Goal: Contribute content: Add original content to the website for others to see

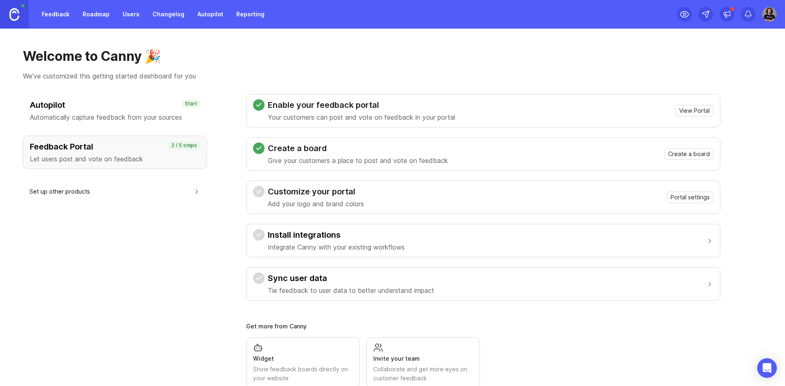
click at [147, 119] on p "Automatically capture feedback from your sources" at bounding box center [115, 117] width 170 height 10
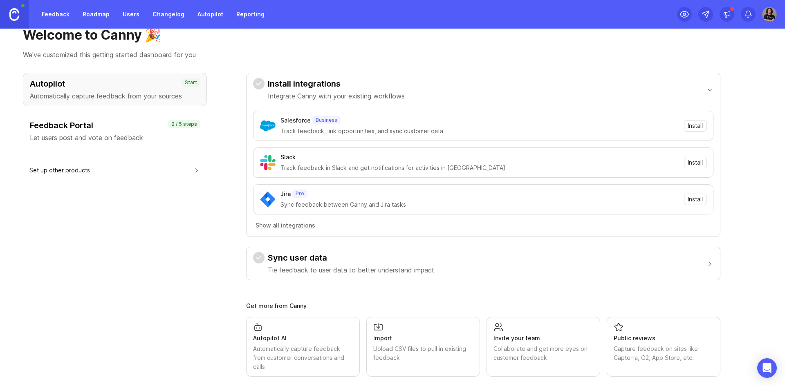
scroll to position [31, 0]
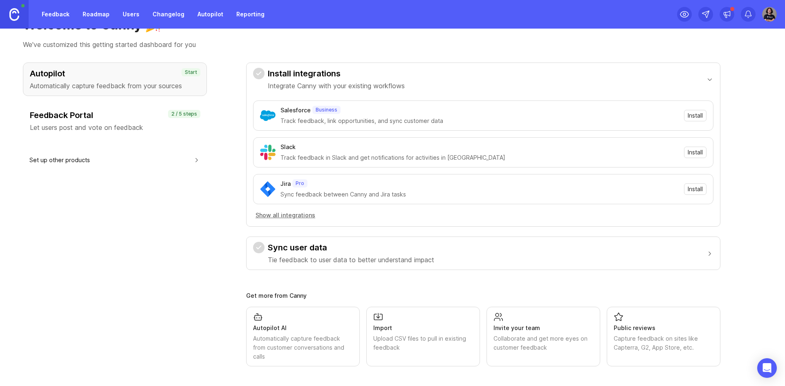
click at [445, 256] on button "Sync user data Tie feedback to user data to better understand impact" at bounding box center [483, 253] width 460 height 33
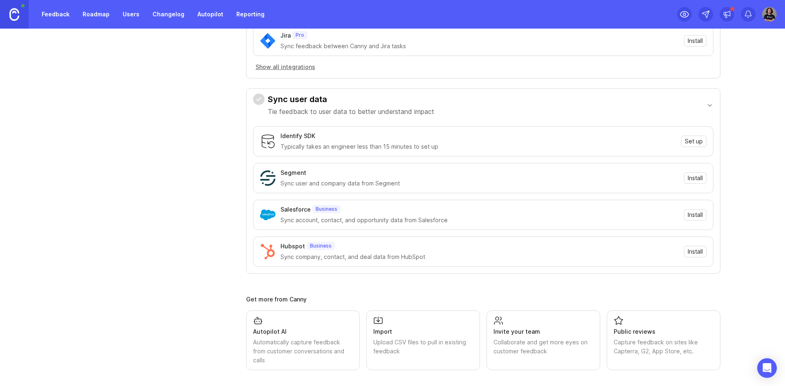
scroll to position [184, 0]
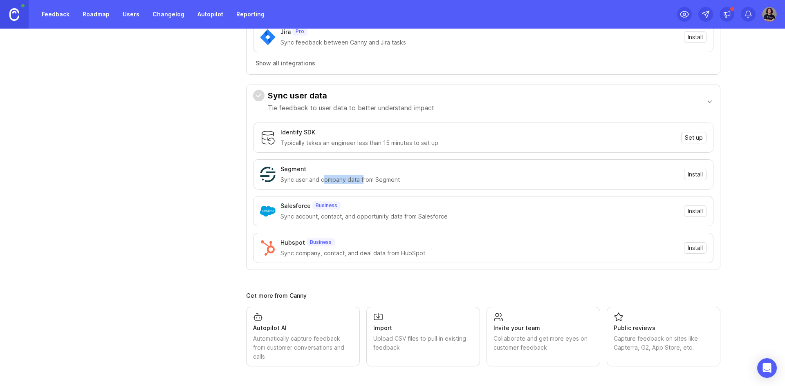
drag, startPoint x: 323, startPoint y: 178, endPoint x: 362, endPoint y: 177, distance: 38.5
click at [362, 177] on div "Sync user and company data from Segment" at bounding box center [479, 179] width 398 height 9
click at [383, 180] on div "Sync user and company data from Segment" at bounding box center [479, 179] width 398 height 9
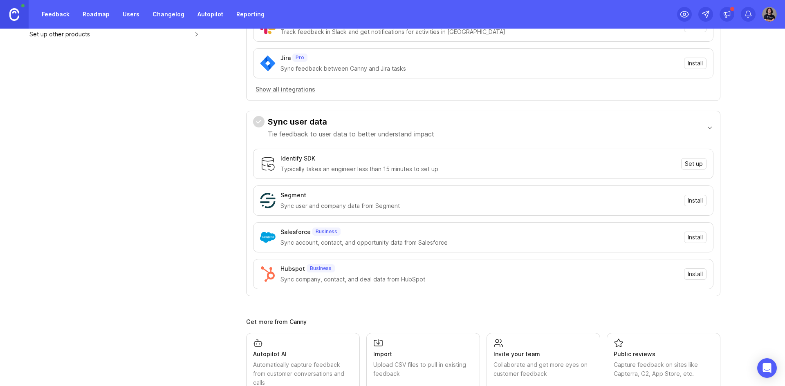
scroll to position [143, 0]
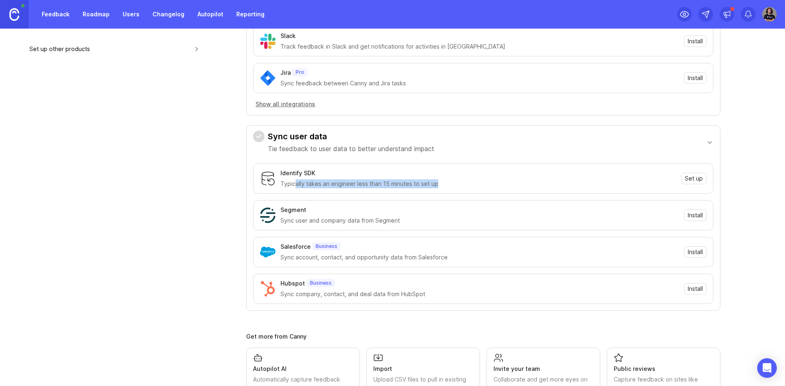
drag, startPoint x: 294, startPoint y: 184, endPoint x: 447, endPoint y: 184, distance: 153.3
click at [447, 184] on div "Typically takes an engineer less than 15 minutes to set up" at bounding box center [478, 183] width 396 height 9
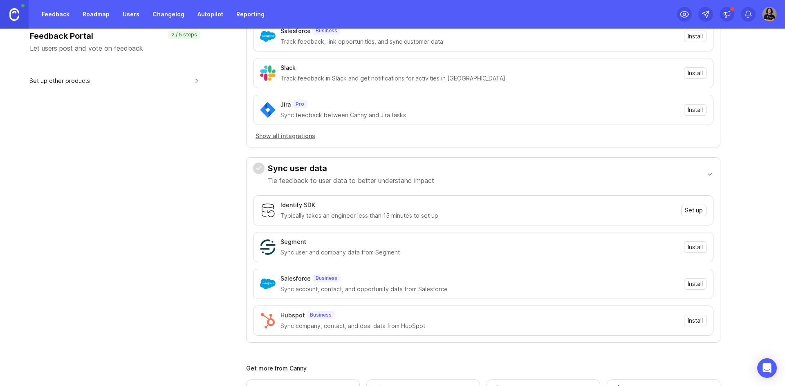
scroll to position [0, 0]
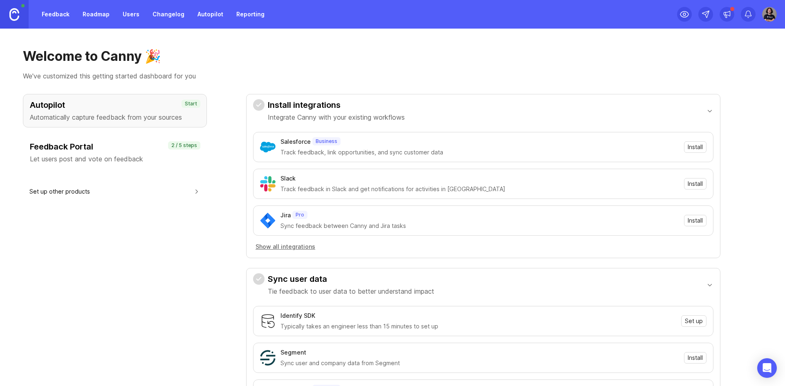
click at [289, 246] on button "Show all integrations" at bounding box center [285, 246] width 65 height 9
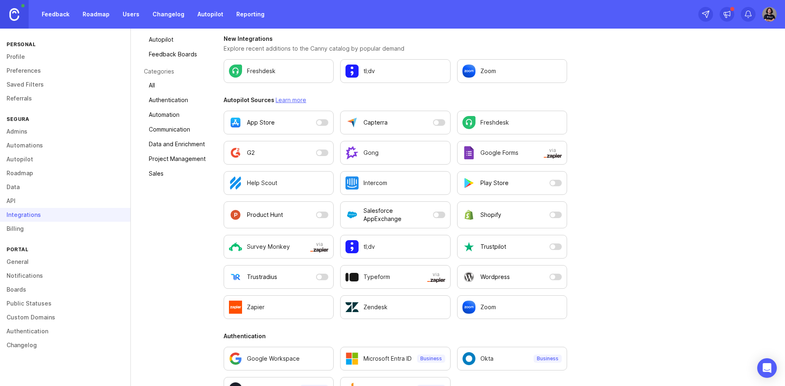
scroll to position [41, 0]
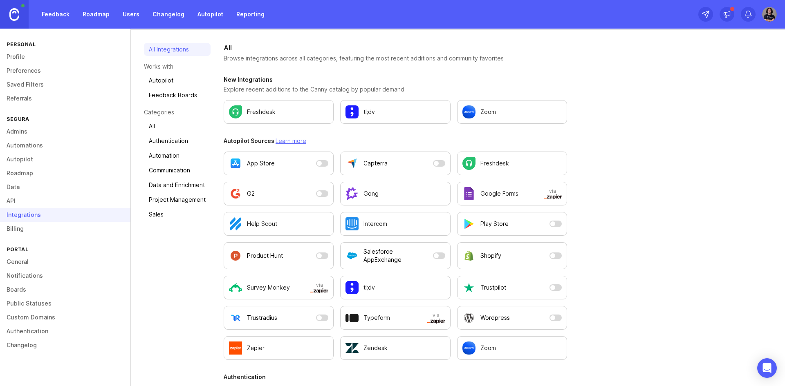
click at [291, 140] on link "Learn more" at bounding box center [290, 140] width 31 height 7
click at [203, 9] on link "Autopilot" at bounding box center [211, 14] width 36 height 15
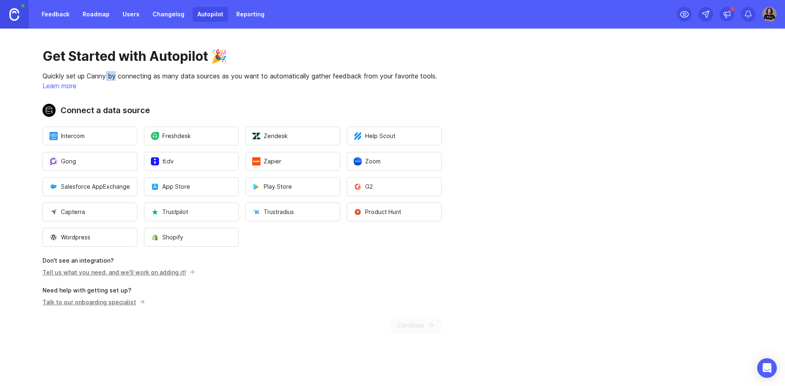
drag, startPoint x: 107, startPoint y: 75, endPoint x: 118, endPoint y: 76, distance: 10.7
click at [118, 76] on p "Quickly set up Canny by connecting as many data sources as you want to automati…" at bounding box center [242, 76] width 399 height 10
click at [204, 140] on button "Freshdesk" at bounding box center [191, 136] width 95 height 19
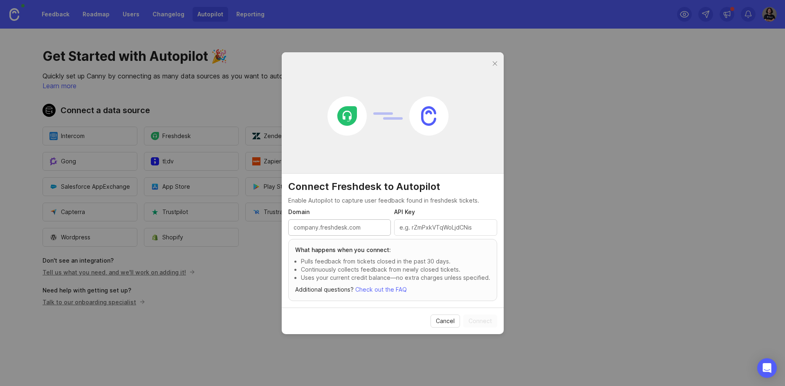
click at [347, 230] on input "Domain" at bounding box center [339, 227] width 92 height 9
click at [499, 59] on header at bounding box center [393, 112] width 222 height 121
click at [490, 61] on div at bounding box center [494, 64] width 9 height 10
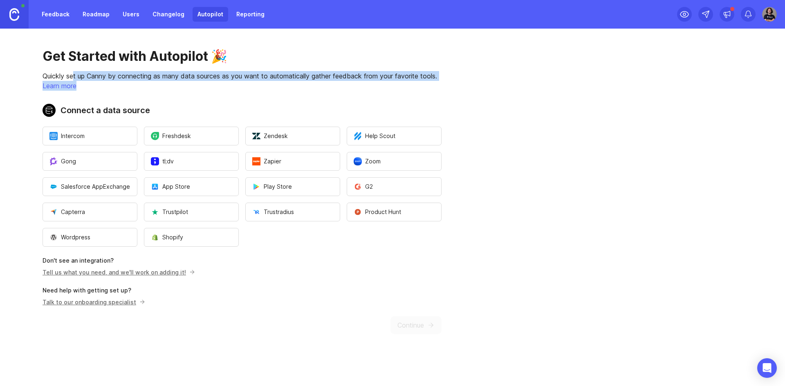
drag, startPoint x: 74, startPoint y: 76, endPoint x: 247, endPoint y: 92, distance: 174.5
click at [247, 92] on div "Get Started with Autopilot 🎉 Quickly set up Canny by connecting as many data so…" at bounding box center [242, 191] width 484 height 325
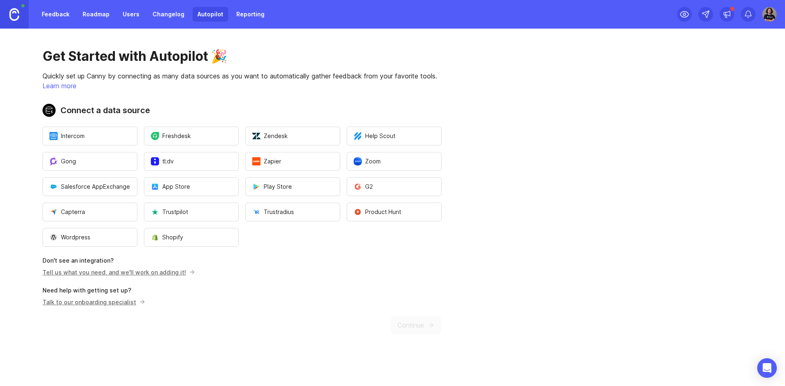
click at [60, 12] on link "Feedback" at bounding box center [56, 14] width 38 height 15
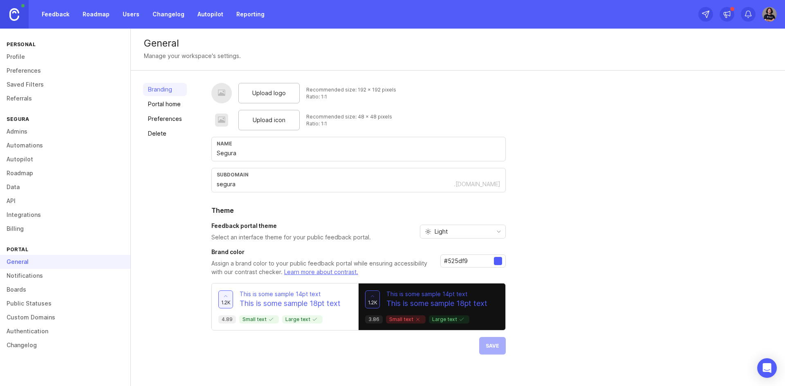
click at [167, 105] on link "Portal home" at bounding box center [165, 104] width 44 height 13
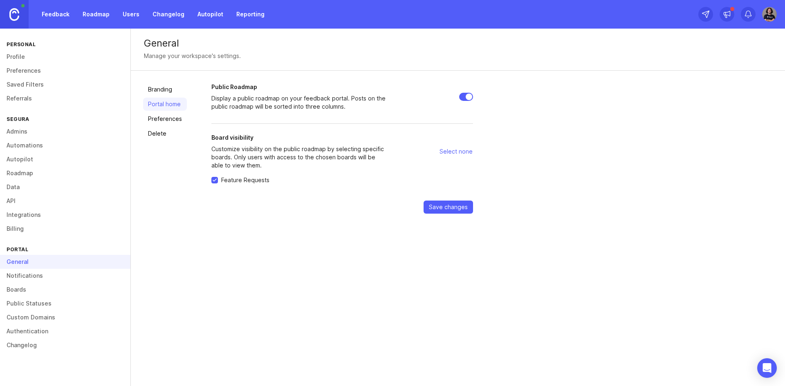
click at [167, 116] on link "Preferences" at bounding box center [165, 118] width 44 height 13
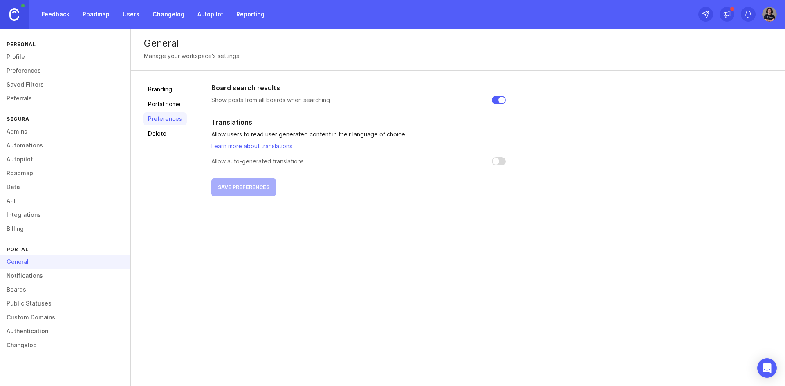
click at [56, 280] on link "Notifications" at bounding box center [65, 276] width 130 height 14
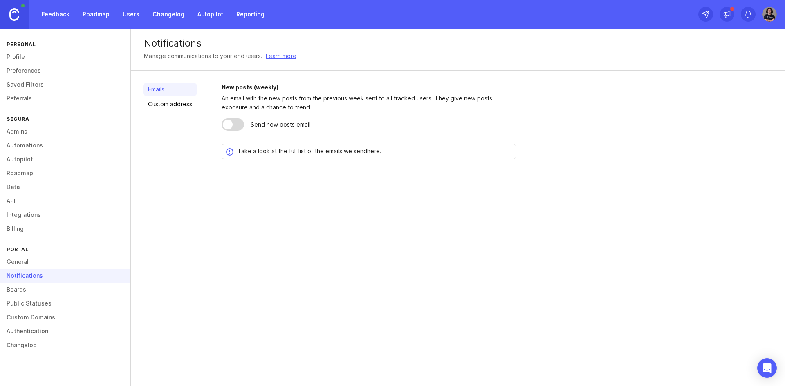
click at [30, 290] on link "Boards" at bounding box center [65, 290] width 130 height 14
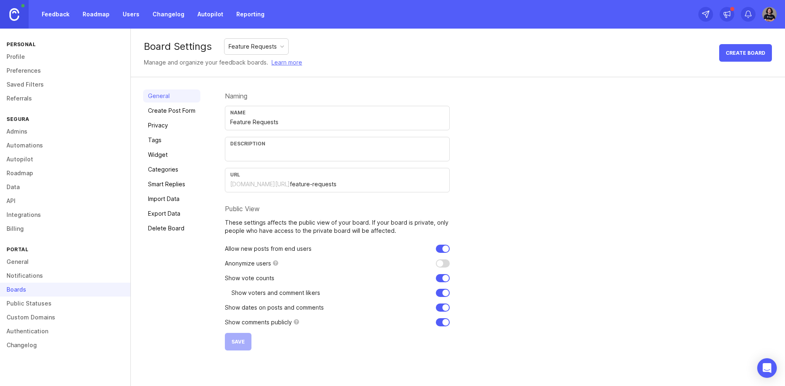
click at [186, 112] on link "Create Post Form" at bounding box center [171, 110] width 57 height 13
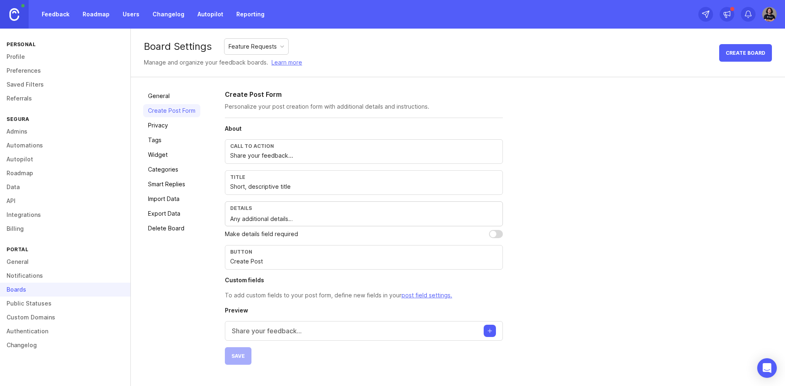
click at [185, 125] on link "Privacy" at bounding box center [171, 125] width 57 height 13
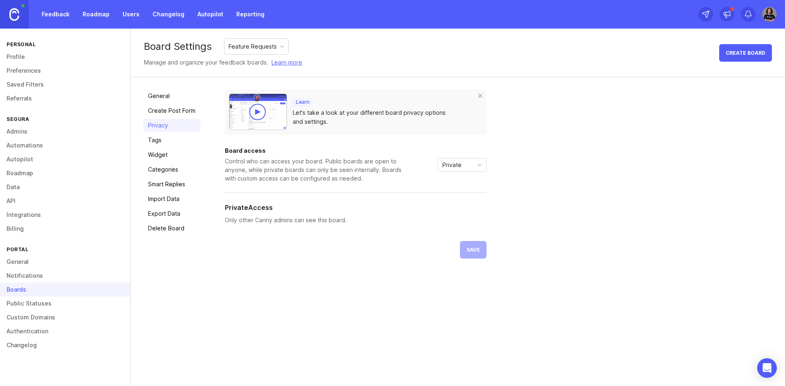
click at [465, 161] on div "Private" at bounding box center [455, 165] width 35 height 13
click at [174, 152] on link "Widget" at bounding box center [171, 154] width 57 height 13
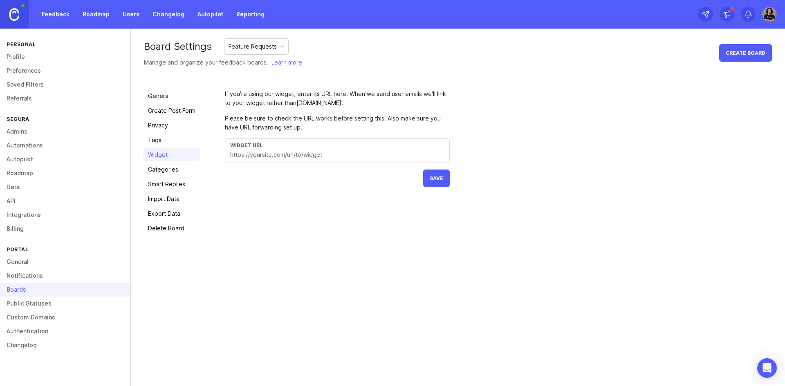
click at [170, 142] on link "Tags" at bounding box center [171, 140] width 57 height 13
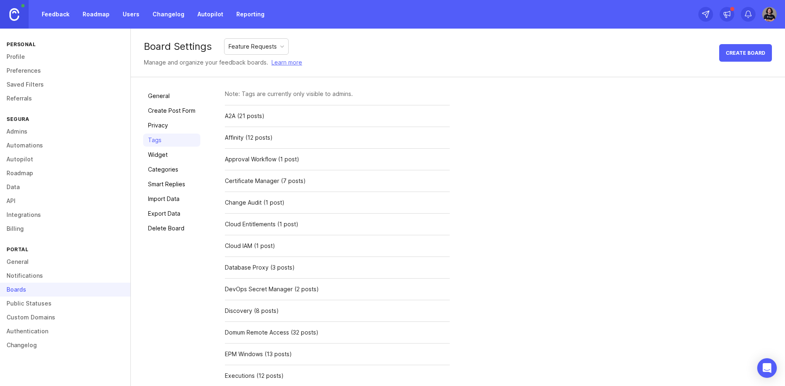
click at [166, 122] on link "Privacy" at bounding box center [171, 125] width 57 height 13
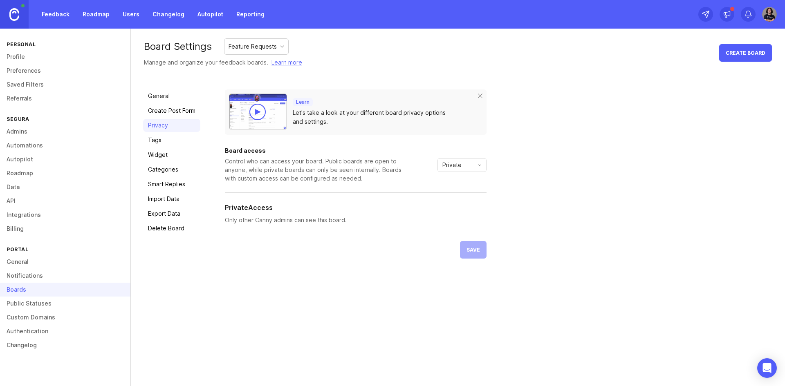
click at [168, 135] on link "Tags" at bounding box center [171, 140] width 57 height 13
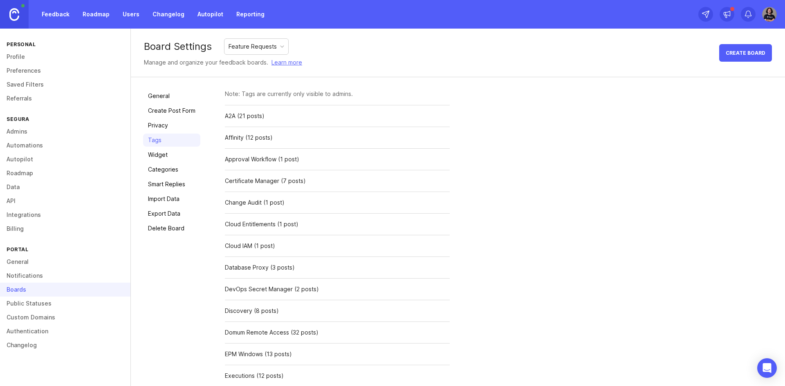
click at [168, 152] on link "Widget" at bounding box center [171, 154] width 57 height 13
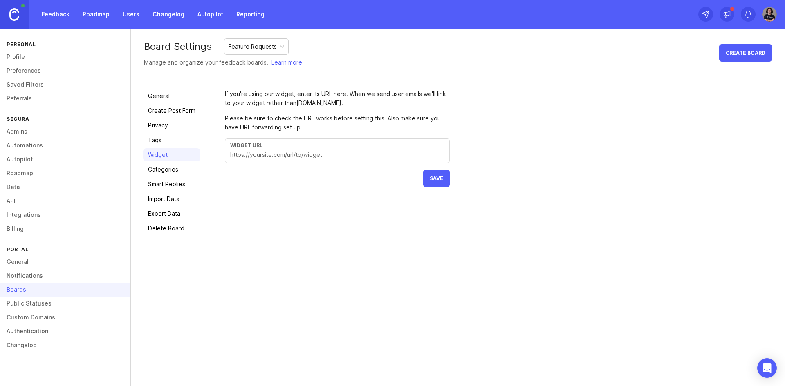
click at [333, 152] on input "text" at bounding box center [337, 154] width 214 height 9
click at [177, 171] on link "Categories" at bounding box center [171, 169] width 57 height 13
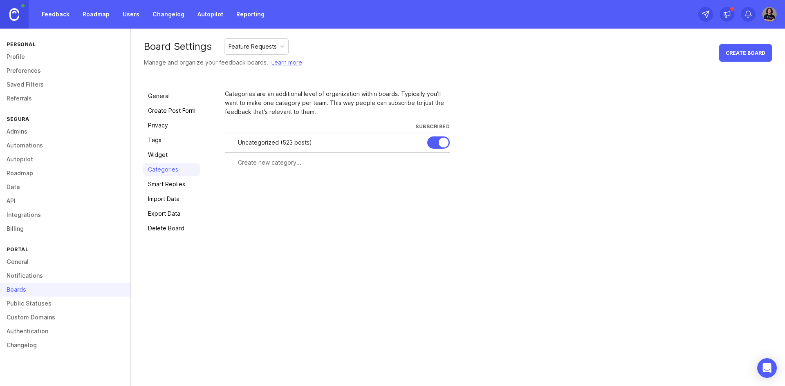
click at [179, 184] on link "Smart Replies" at bounding box center [171, 184] width 57 height 13
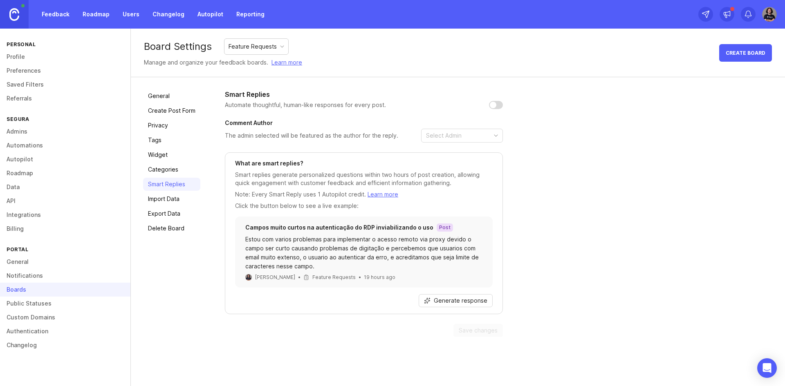
click at [475, 300] on span "Generate response" at bounding box center [461, 301] width 54 height 8
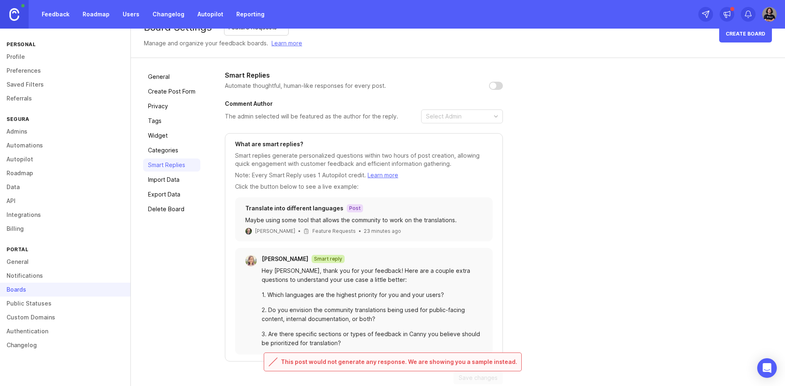
scroll to position [30, 0]
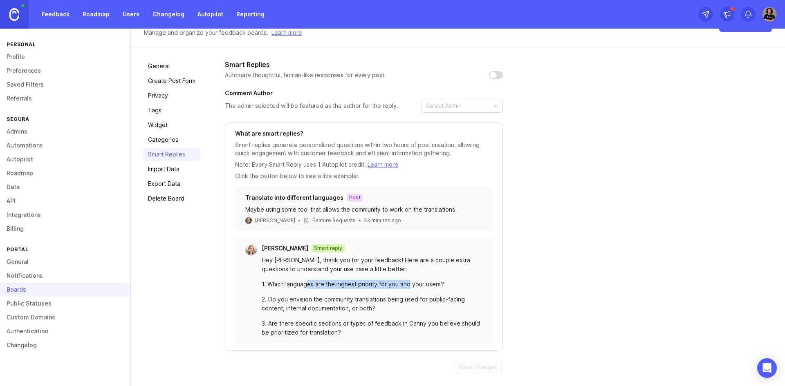
drag, startPoint x: 305, startPoint y: 280, endPoint x: 409, endPoint y: 284, distance: 103.5
click at [409, 284] on div "1. Which languages are the highest priority for you and your users?" at bounding box center [372, 284] width 221 height 9
click at [312, 208] on div "Maybe using some tool that allows the community to work on the translations." at bounding box center [363, 209] width 237 height 9
click at [62, 144] on link "Automations" at bounding box center [65, 146] width 130 height 14
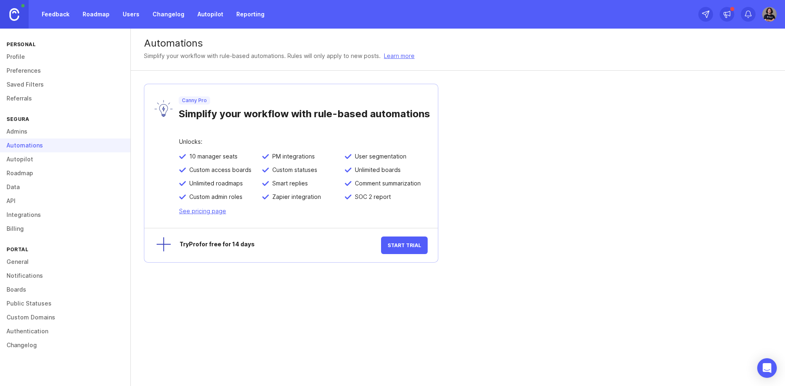
click at [24, 159] on link "Autopilot" at bounding box center [65, 159] width 130 height 14
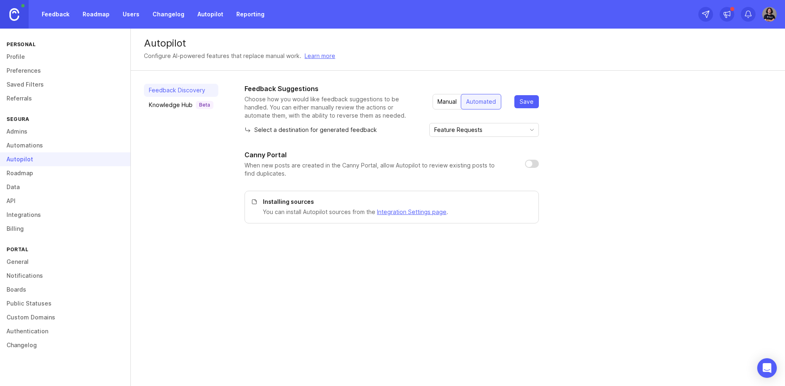
click at [176, 108] on div "Knowledge Hub Beta" at bounding box center [181, 105] width 65 height 8
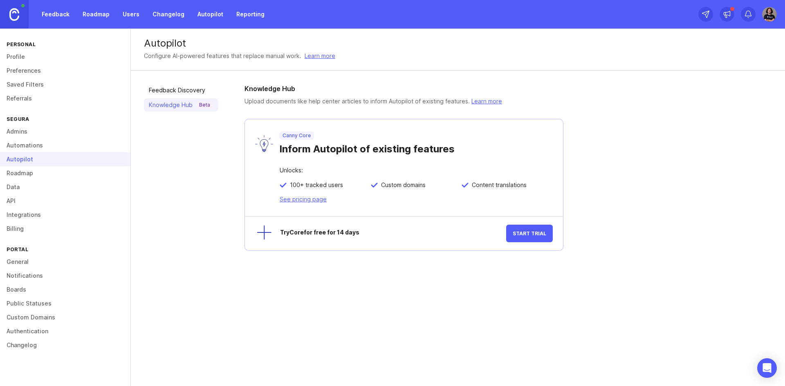
click at [180, 92] on link "Feedback Discovery" at bounding box center [181, 90] width 74 height 13
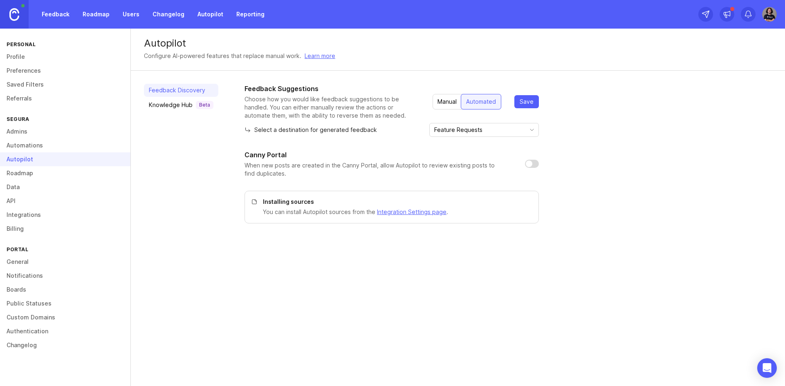
click at [496, 131] on input "Feature Requests" at bounding box center [479, 129] width 90 height 9
click at [399, 144] on div "Feedback Suggestions Choose how you would like feedback suggestions to be handl…" at bounding box center [391, 154] width 294 height 140
click at [533, 164] on input "checkbox" at bounding box center [532, 164] width 14 height 8
checkbox input "true"
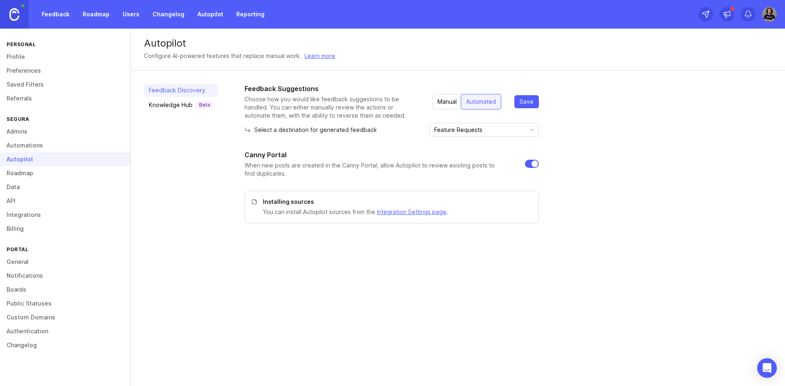
click at [443, 99] on div "Manual" at bounding box center [446, 101] width 29 height 15
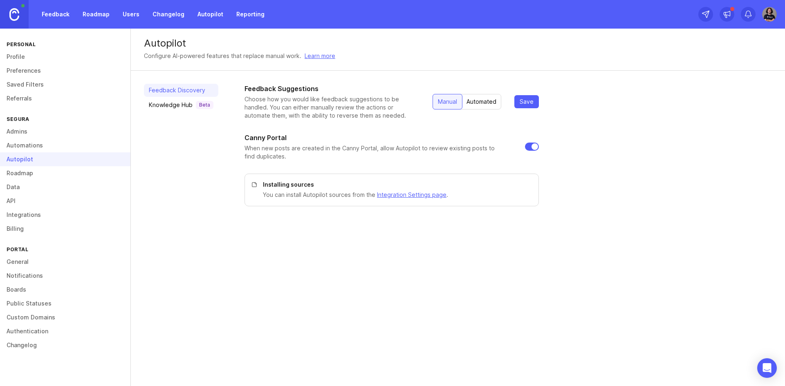
click at [530, 100] on span "Save" at bounding box center [526, 102] width 14 height 8
click at [326, 58] on link "Learn more" at bounding box center [319, 55] width 31 height 9
click at [54, 13] on link "Feedback" at bounding box center [56, 14] width 38 height 15
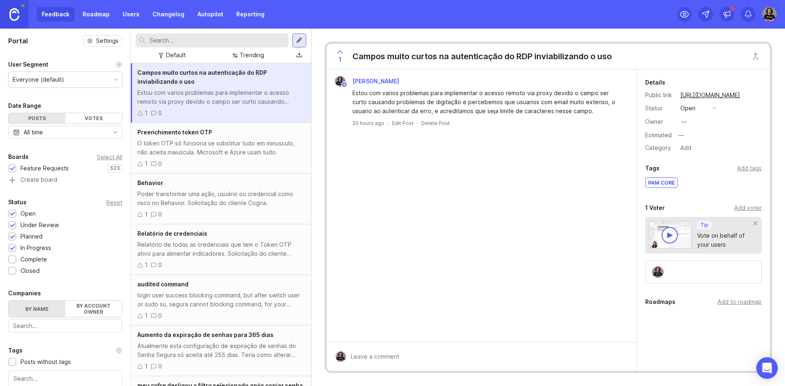
click at [766, 367] on icon "Open Intercom Messenger" at bounding box center [766, 368] width 9 height 11
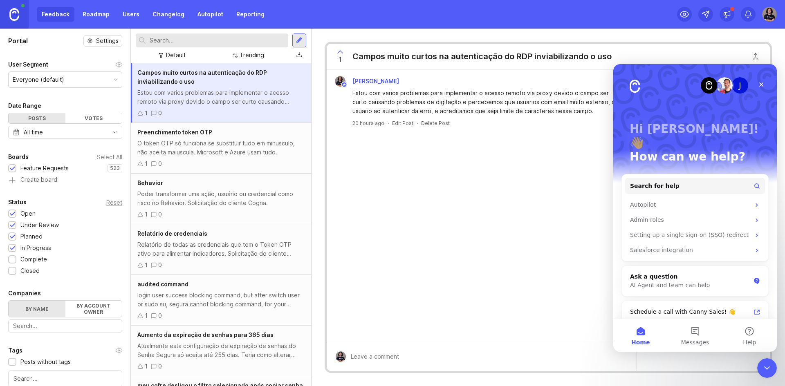
click at [771, 371] on icon "Close Intercom Messenger" at bounding box center [767, 368] width 10 height 10
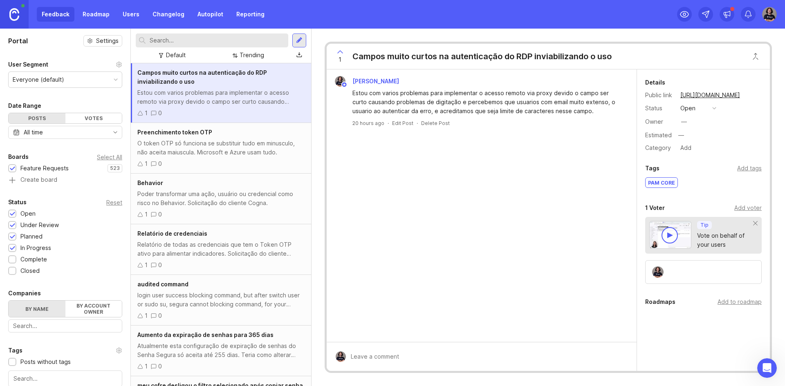
click at [300, 44] on div at bounding box center [299, 41] width 14 height 14
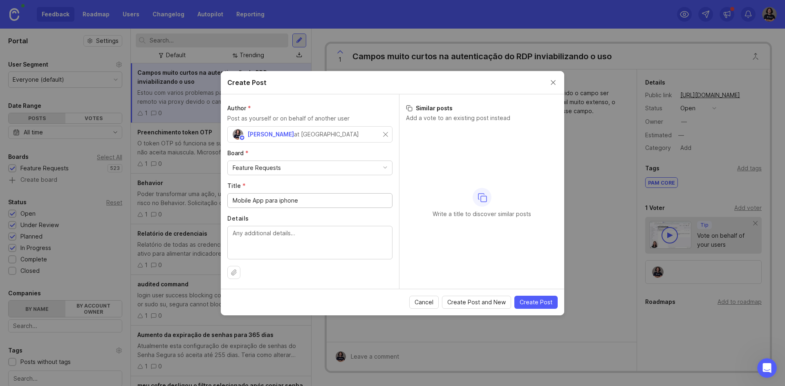
type input "Mobile App para iphone"
click at [318, 226] on div at bounding box center [309, 243] width 165 height 34
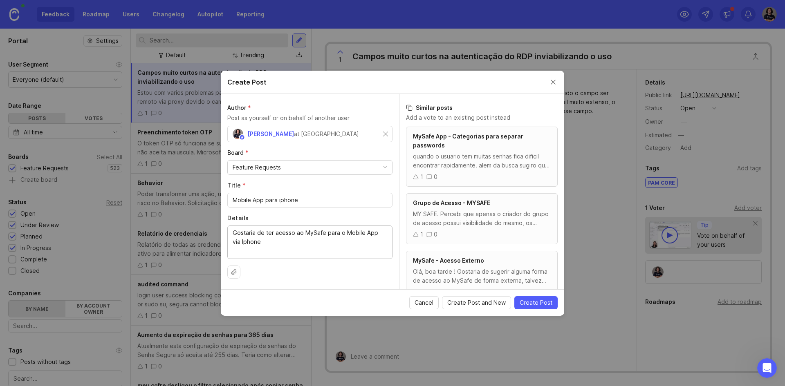
drag, startPoint x: 326, startPoint y: 232, endPoint x: 393, endPoint y: 236, distance: 66.7
click at [393, 236] on div "Author * Post as yourself or on behalf of another user [PERSON_NAME] at Segura …" at bounding box center [310, 191] width 178 height 195
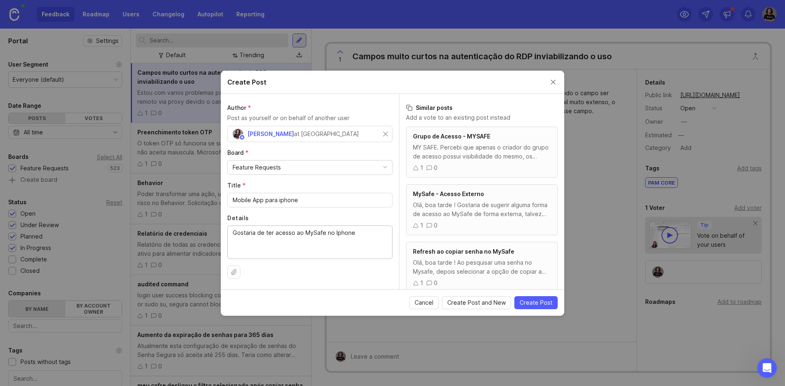
click at [305, 233] on textarea "Gostaria de ter acesso ao MySafe no Iphone" at bounding box center [310, 241] width 154 height 27
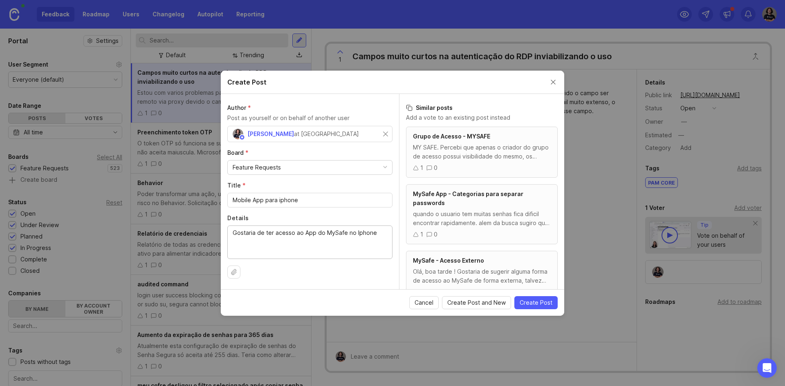
type textarea "Gostaria de ter acesso ao App do MySafe no Iphone"
click at [545, 307] on button "Create Post" at bounding box center [535, 302] width 43 height 13
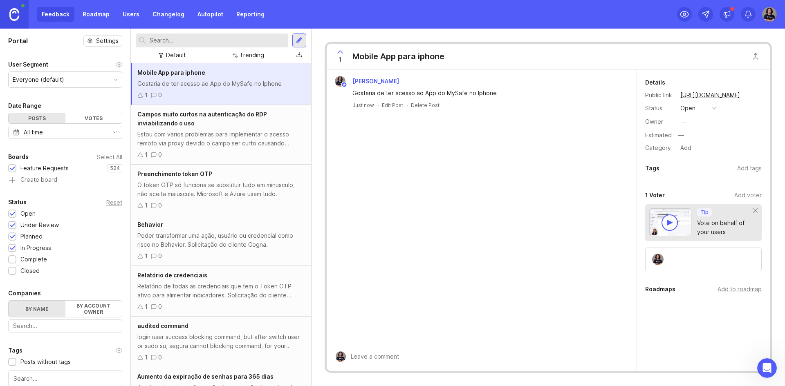
click at [101, 18] on link "Roadmap" at bounding box center [96, 14] width 37 height 15
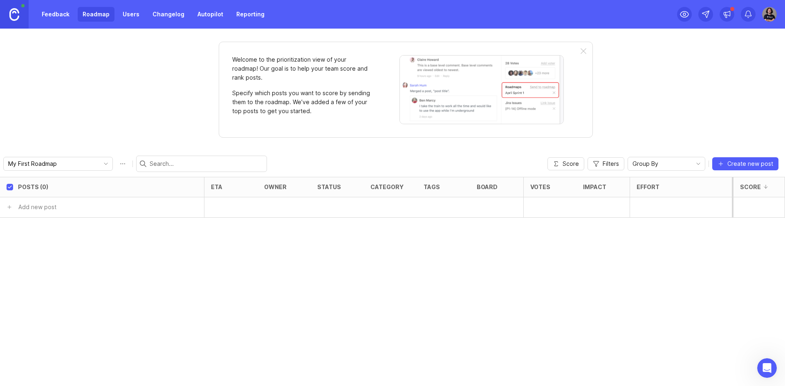
click at [129, 16] on link "Users" at bounding box center [131, 14] width 27 height 15
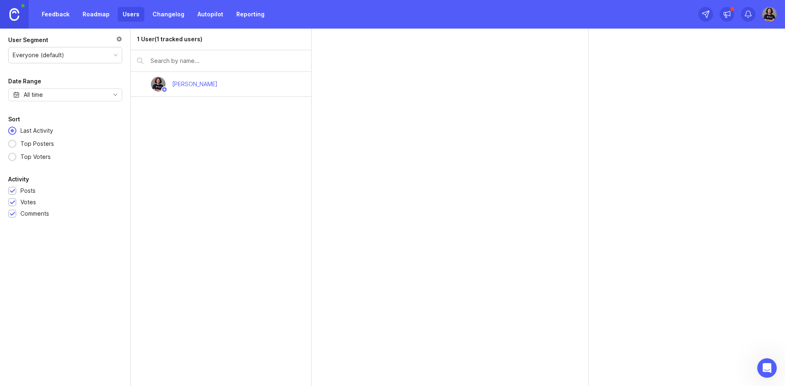
click at [164, 14] on link "Changelog" at bounding box center [169, 14] width 42 height 15
click at [204, 12] on link "Autopilot" at bounding box center [211, 14] width 36 height 15
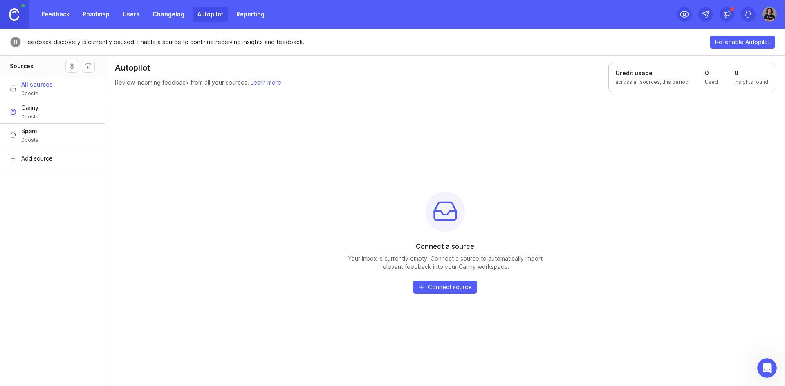
click at [732, 43] on span "Re-enable Autopilot" at bounding box center [742, 42] width 55 height 8
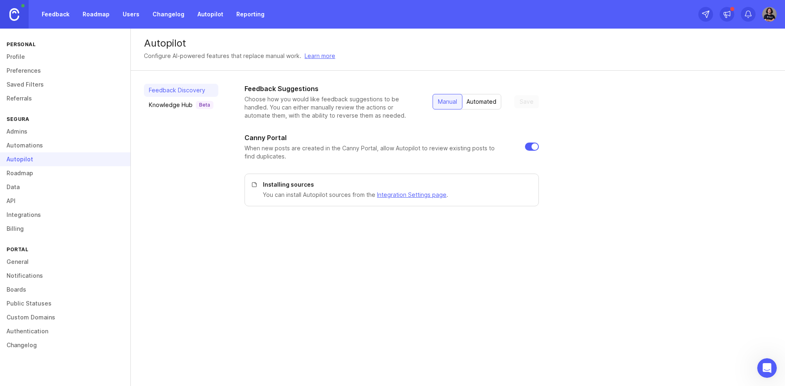
click at [179, 105] on div "Knowledge Hub Beta" at bounding box center [181, 105] width 65 height 8
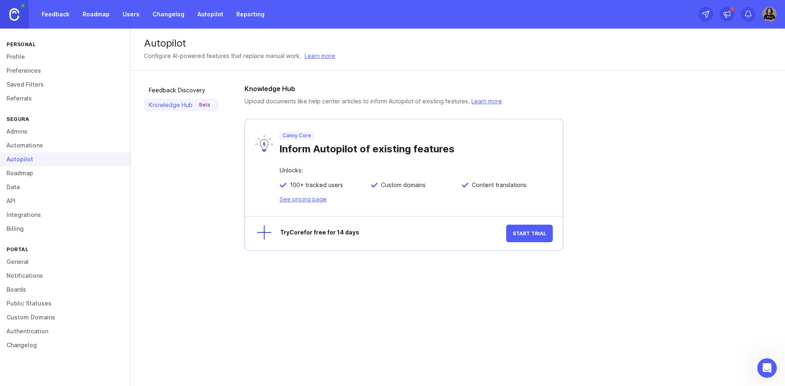
click at [186, 86] on link "Feedback Discovery" at bounding box center [181, 90] width 74 height 13
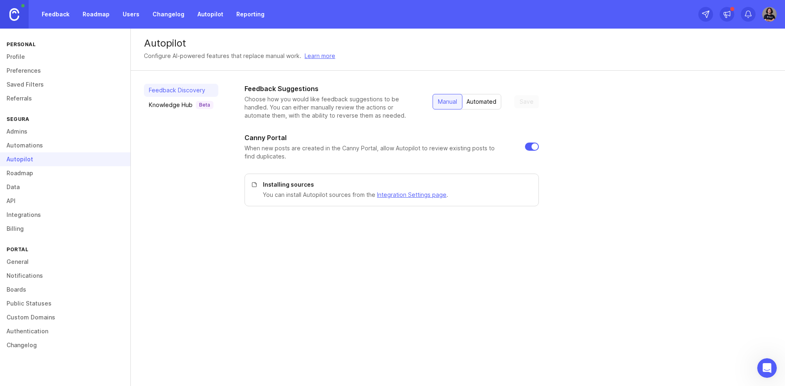
click at [242, 54] on div "Configure AI-powered features that replace manual work." at bounding box center [222, 55] width 157 height 9
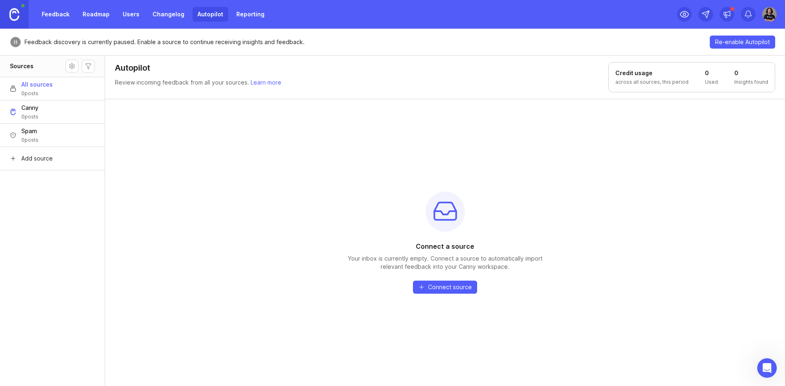
click at [17, 44] on circle at bounding box center [15, 41] width 9 height 9
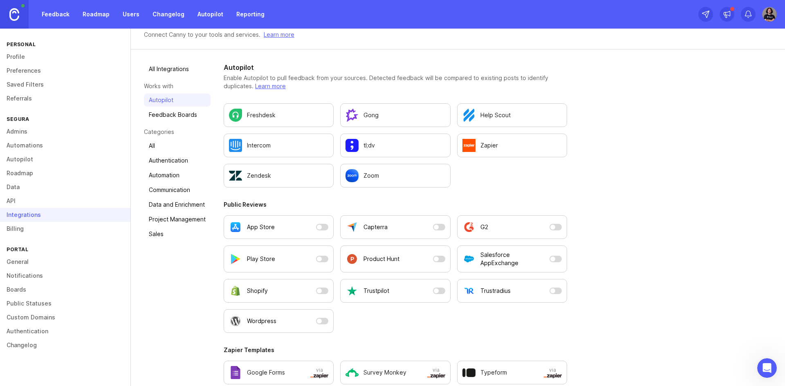
scroll to position [33, 0]
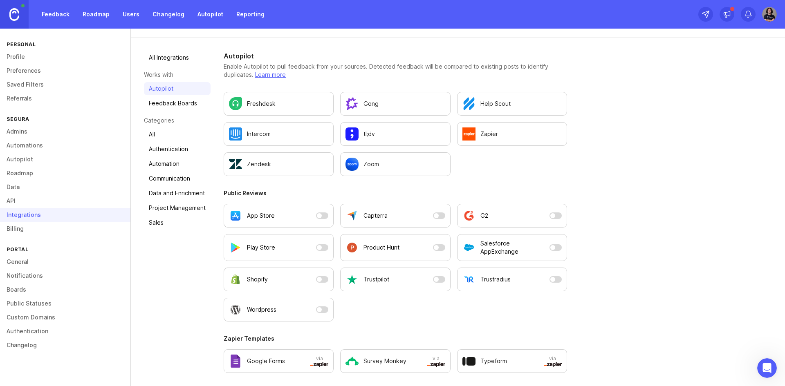
click at [268, 361] on p "Google Forms" at bounding box center [266, 361] width 38 height 8
click at [357, 137] on img "Configure tl;dv settings." at bounding box center [351, 134] width 13 height 13
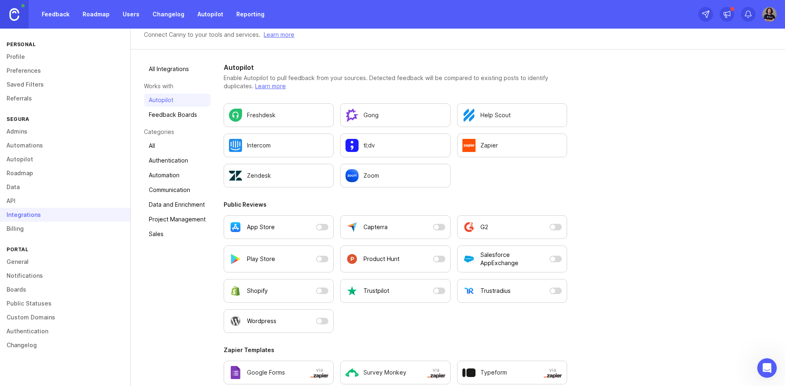
scroll to position [33, 0]
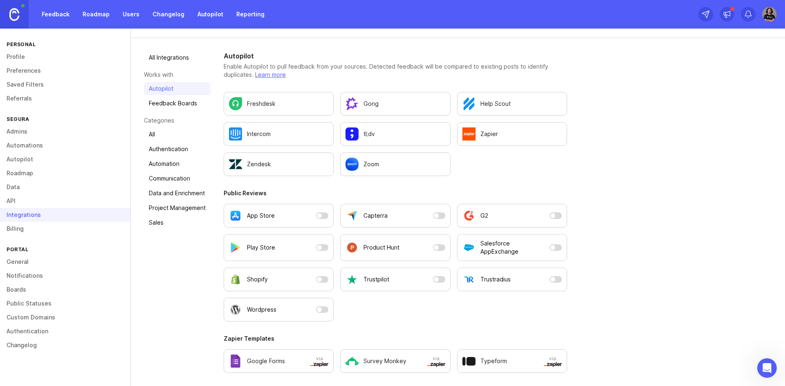
click at [187, 105] on link "Feedback Boards" at bounding box center [177, 103] width 67 height 13
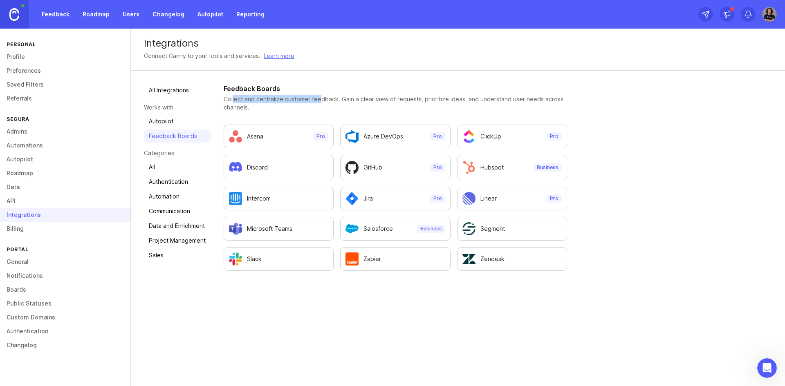
drag, startPoint x: 232, startPoint y: 100, endPoint x: 318, endPoint y: 98, distance: 85.9
click at [318, 98] on p "Collect and centralize customer feedback. Gain a clear view of requests, priori…" at bounding box center [395, 103] width 343 height 16
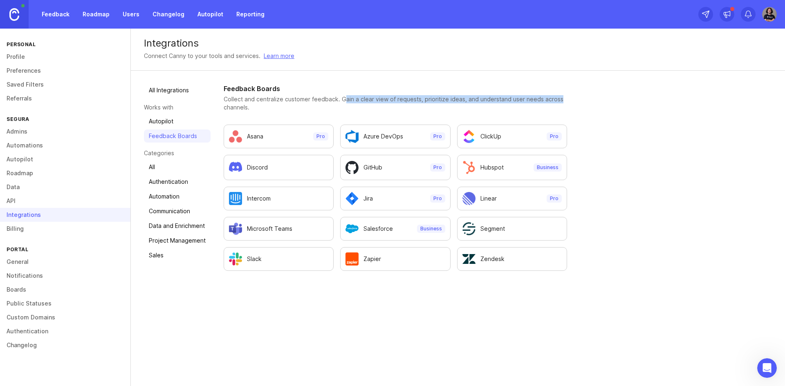
drag, startPoint x: 342, startPoint y: 96, endPoint x: 557, endPoint y: 96, distance: 215.0
click at [557, 96] on p "Collect and centralize customer feedback. Gain a clear view of requests, priori…" at bounding box center [395, 103] width 343 height 16
click at [179, 251] on link "Sales" at bounding box center [177, 255] width 67 height 13
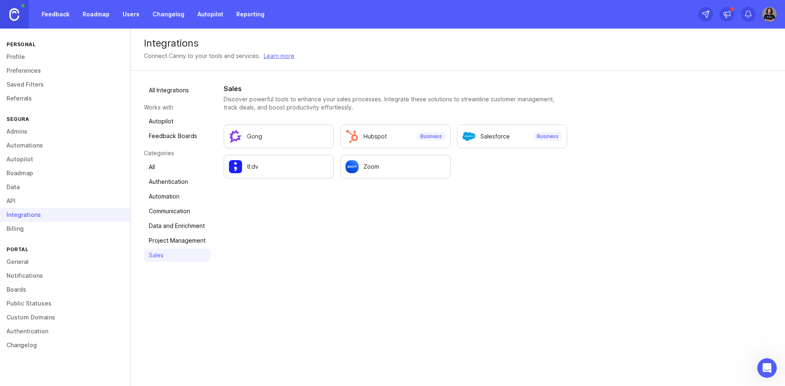
click at [185, 237] on link "Project Management" at bounding box center [177, 240] width 67 height 13
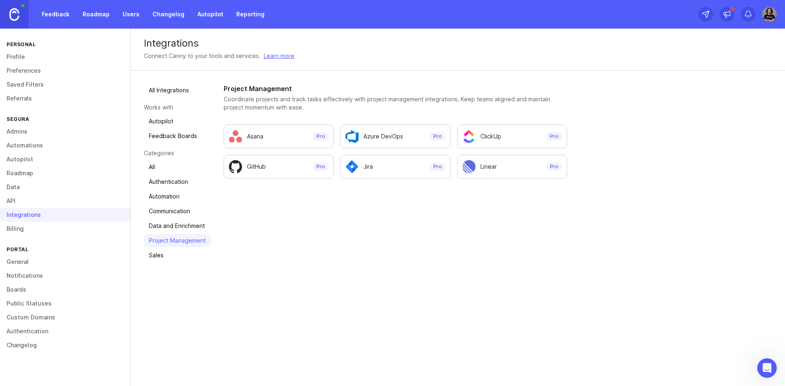
click at [181, 226] on link "Data and Enrichment" at bounding box center [177, 225] width 67 height 13
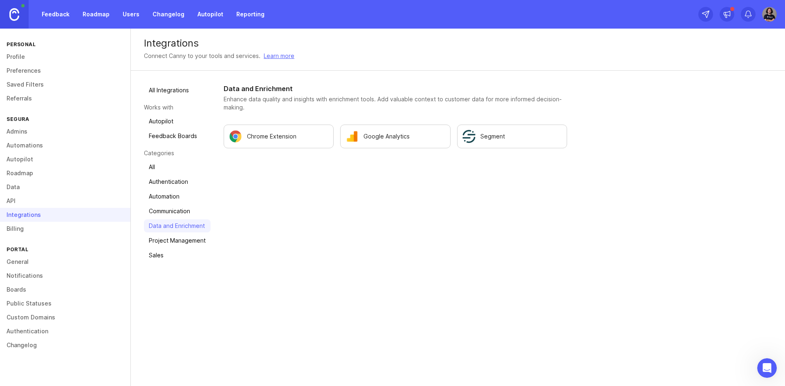
click at [179, 210] on link "Communication" at bounding box center [177, 211] width 67 height 13
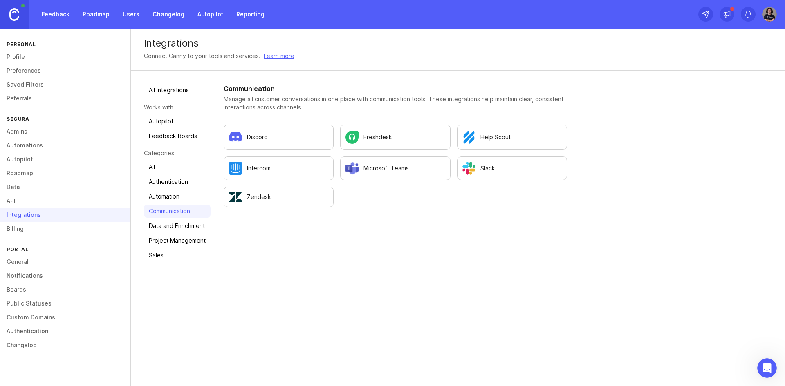
click at [173, 193] on link "Automation" at bounding box center [177, 196] width 67 height 13
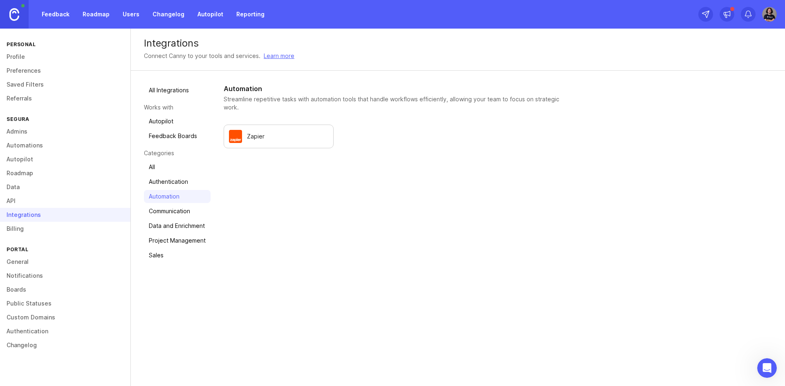
click at [173, 182] on link "Authentication" at bounding box center [177, 181] width 67 height 13
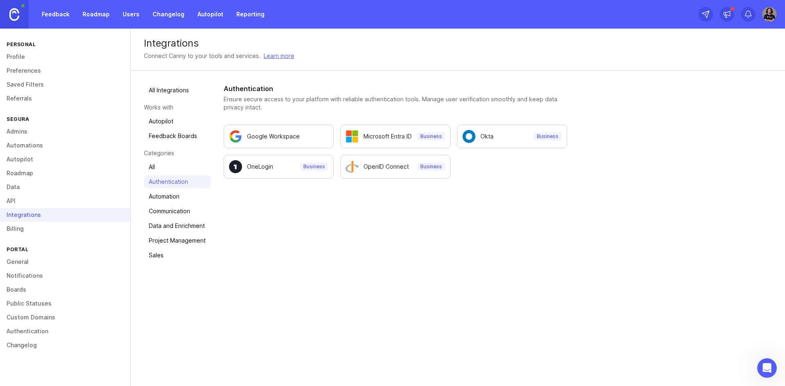
click at [164, 166] on link "All" at bounding box center [177, 167] width 67 height 13
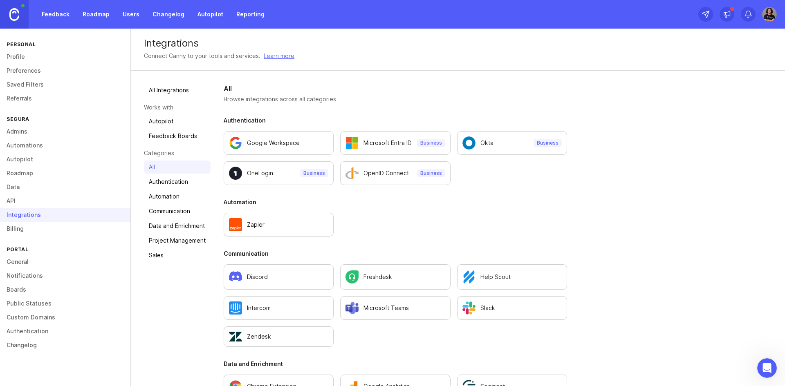
drag, startPoint x: 337, startPoint y: 300, endPoint x: 328, endPoint y: 166, distance: 134.4
click at [166, 133] on link "Feedback Boards" at bounding box center [177, 136] width 67 height 13
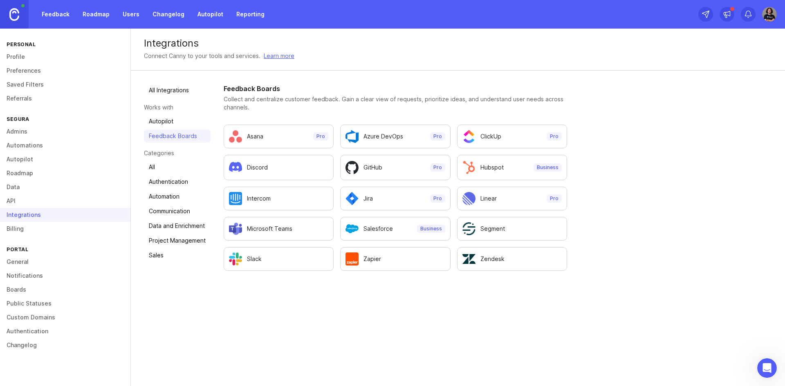
click at [166, 123] on link "Autopilot" at bounding box center [177, 121] width 67 height 13
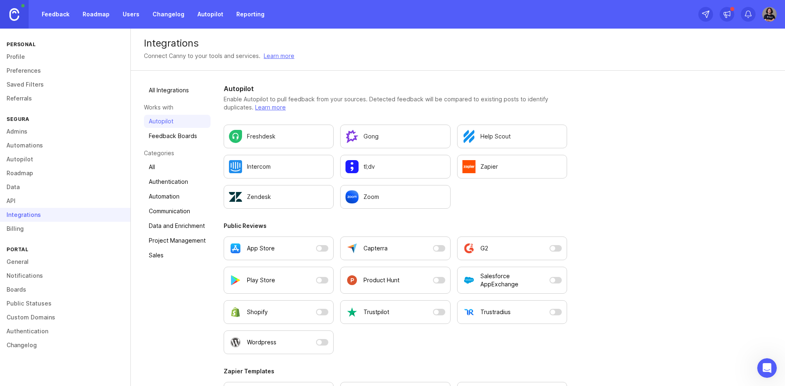
click at [176, 85] on link "All Integrations" at bounding box center [177, 90] width 67 height 13
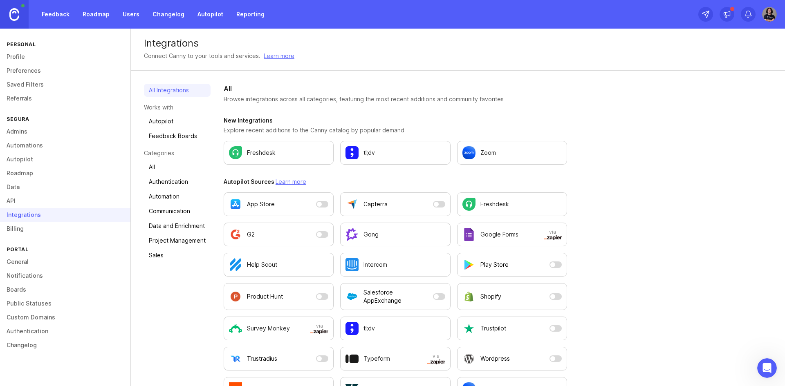
drag, startPoint x: 196, startPoint y: 167, endPoint x: 187, endPoint y: 36, distance: 131.5
click at [47, 305] on link "Public Statuses" at bounding box center [65, 304] width 130 height 14
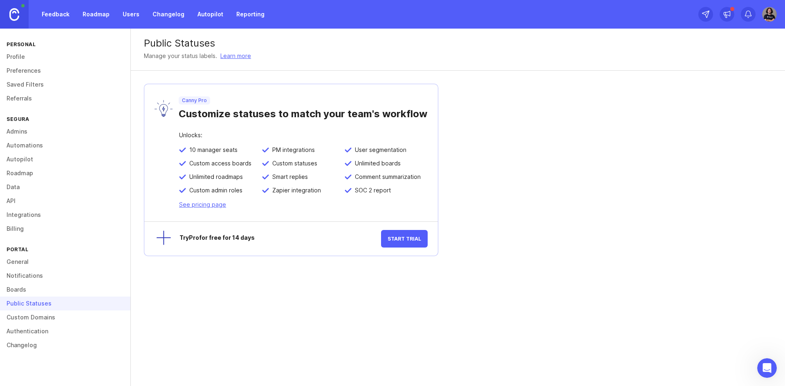
click at [43, 76] on link "Preferences" at bounding box center [65, 71] width 130 height 14
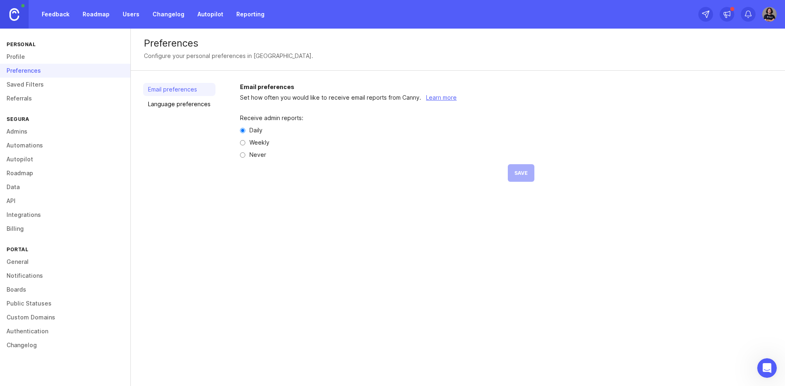
click at [31, 87] on link "Saved Filters" at bounding box center [65, 85] width 130 height 14
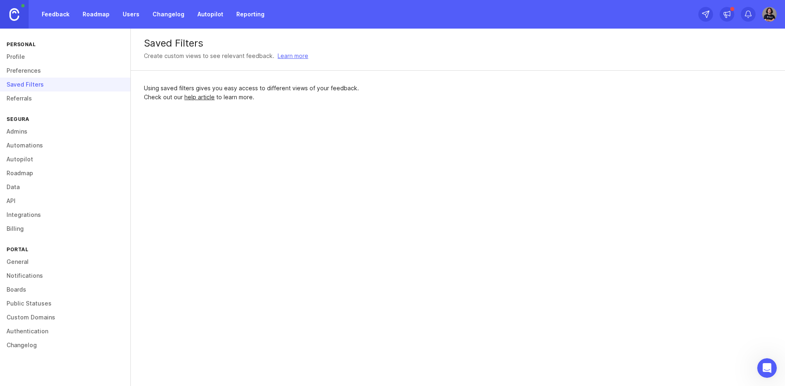
click at [33, 101] on link "Referrals" at bounding box center [65, 99] width 130 height 14
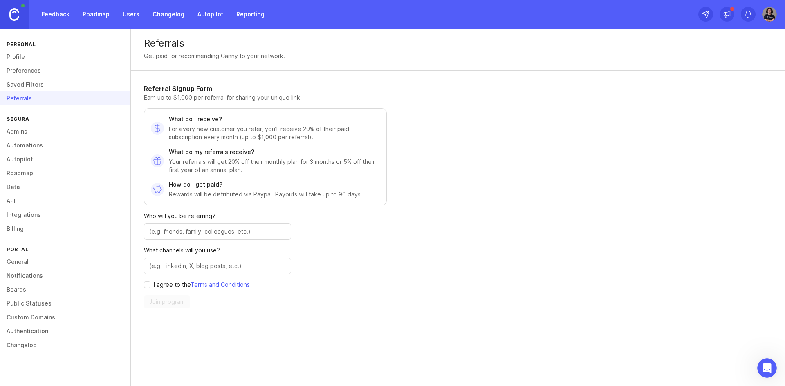
click at [25, 133] on link "Admins" at bounding box center [65, 132] width 130 height 14
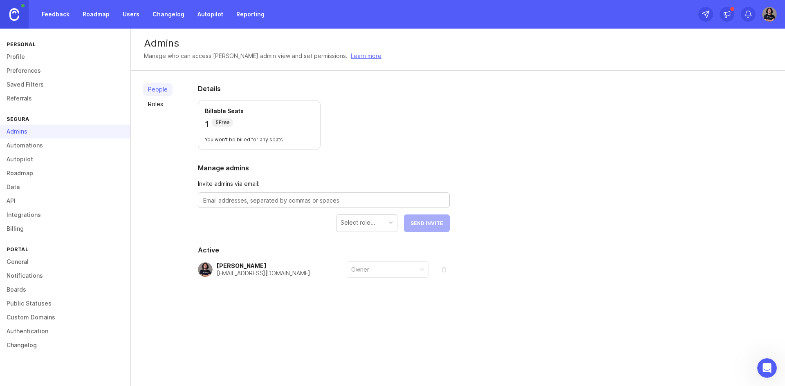
click at [29, 150] on link "Automations" at bounding box center [65, 146] width 130 height 14
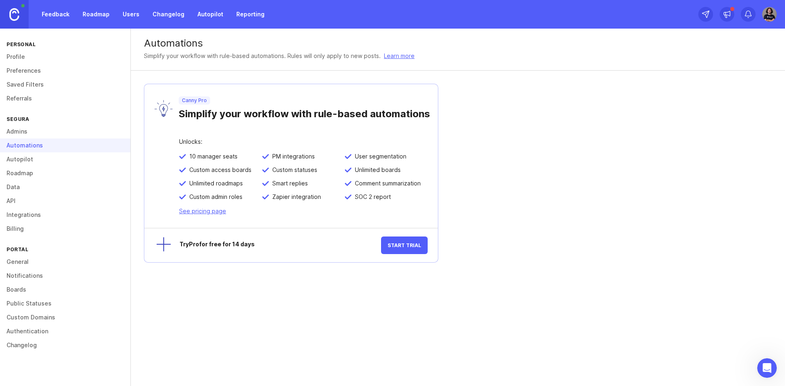
click at [31, 159] on link "Autopilot" at bounding box center [65, 159] width 130 height 14
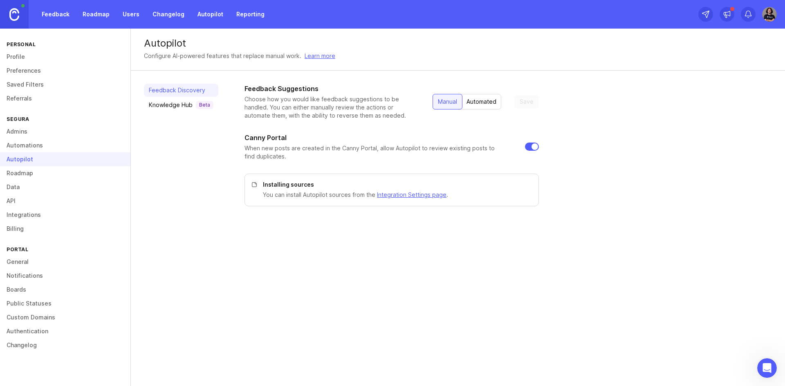
click at [33, 175] on link "Roadmap" at bounding box center [65, 173] width 130 height 14
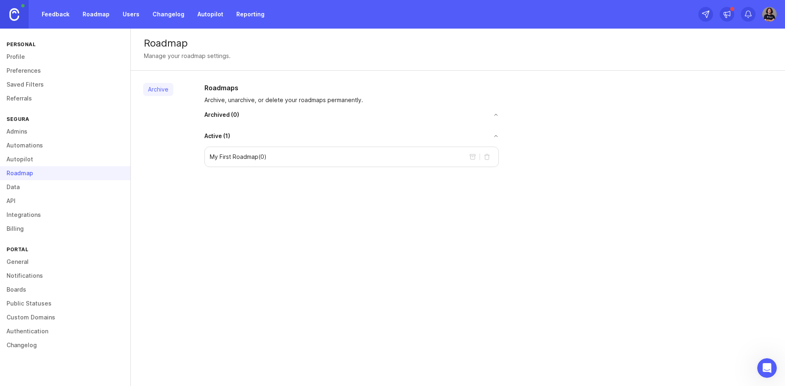
click at [36, 188] on link "Data" at bounding box center [65, 187] width 130 height 14
click at [36, 188] on div "Data" at bounding box center [65, 187] width 130 height 14
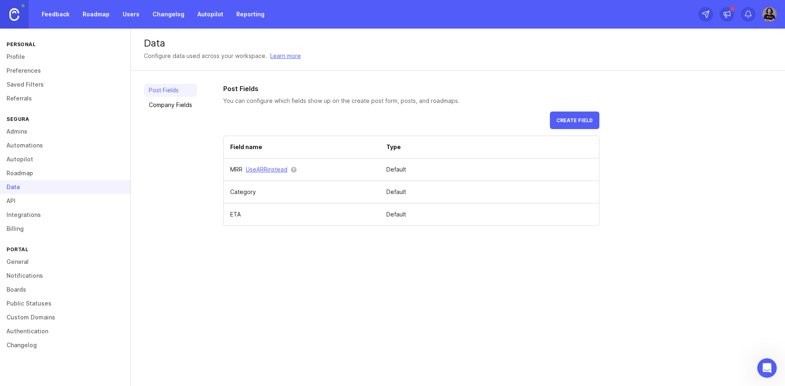
click at [50, 14] on link "Feedback" at bounding box center [56, 14] width 38 height 15
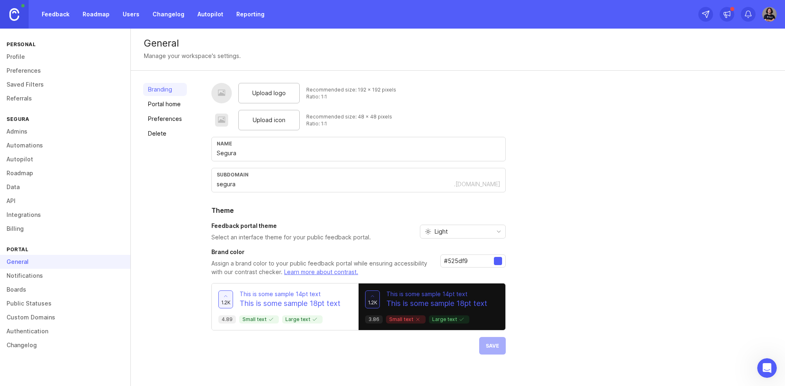
click at [161, 107] on link "Portal home" at bounding box center [165, 104] width 44 height 13
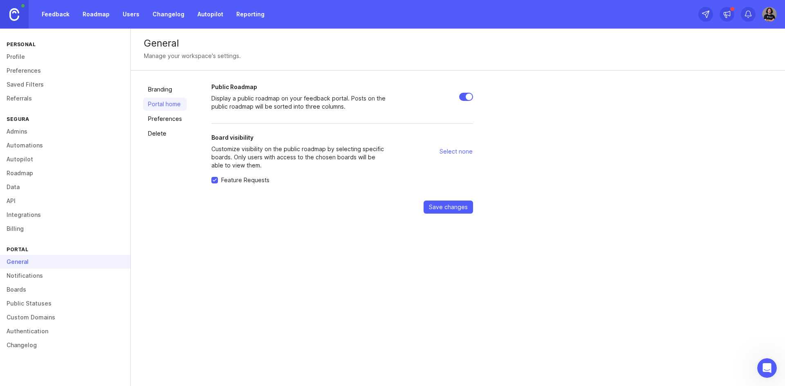
click at [166, 123] on link "Preferences" at bounding box center [165, 118] width 44 height 13
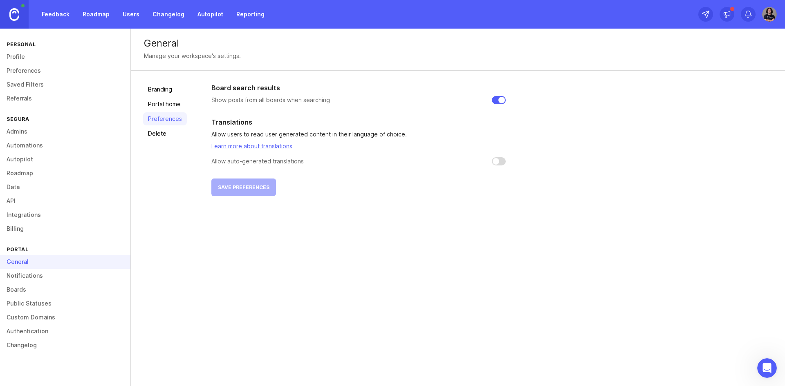
click at [166, 134] on link "Delete" at bounding box center [165, 133] width 44 height 13
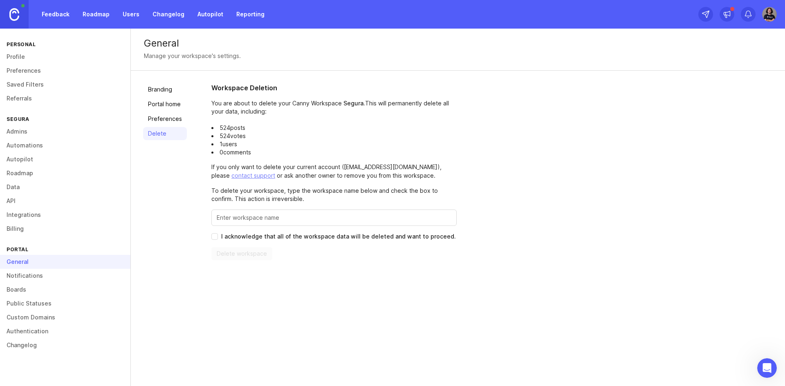
click at [164, 123] on link "Preferences" at bounding box center [165, 118] width 44 height 13
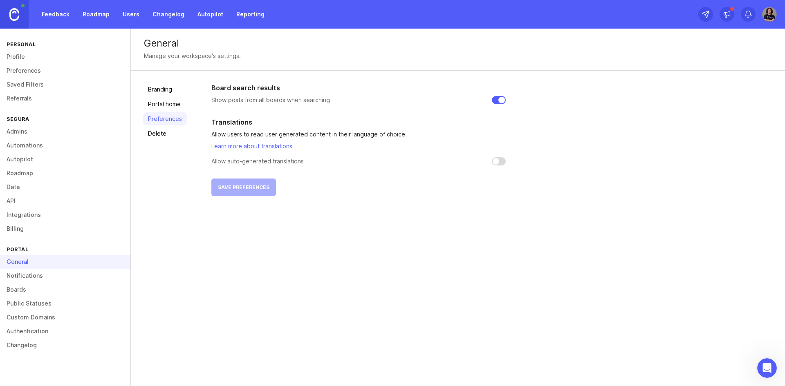
click at [33, 287] on link "Boards" at bounding box center [65, 290] width 130 height 14
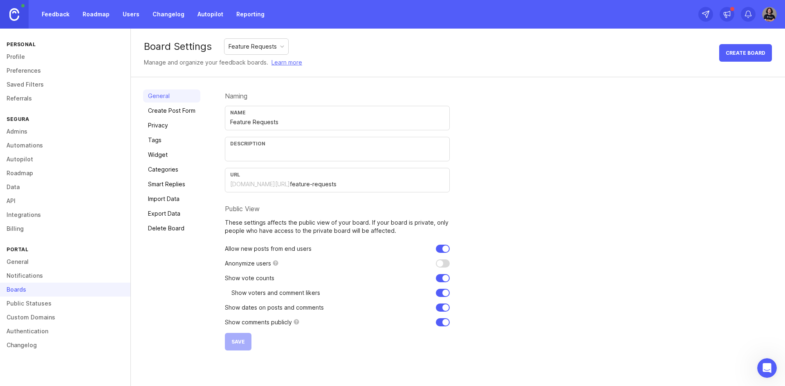
click at [174, 121] on link "Privacy" at bounding box center [171, 125] width 57 height 13
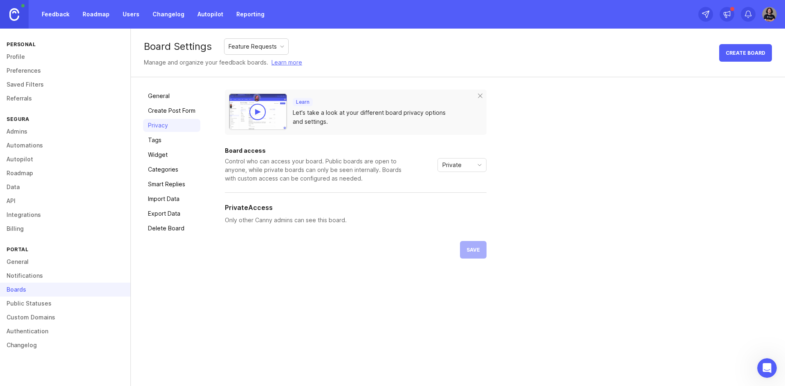
click at [460, 162] on span "Private" at bounding box center [451, 165] width 19 height 9
click at [468, 195] on li "Public" at bounding box center [461, 194] width 48 height 13
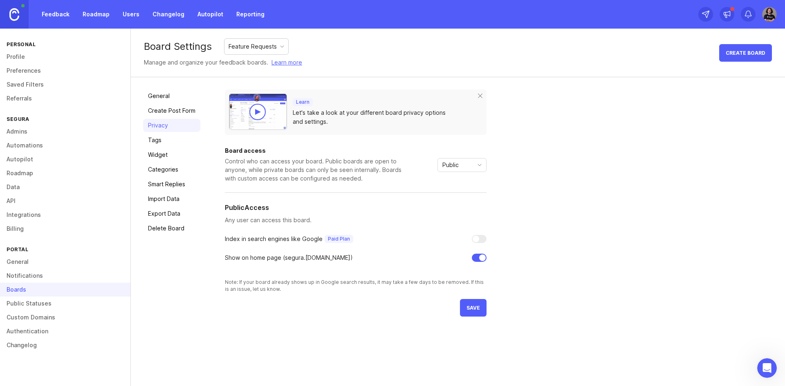
click at [465, 161] on div "Public" at bounding box center [455, 165] width 35 height 13
click at [468, 207] on li "Custom" at bounding box center [461, 207] width 48 height 13
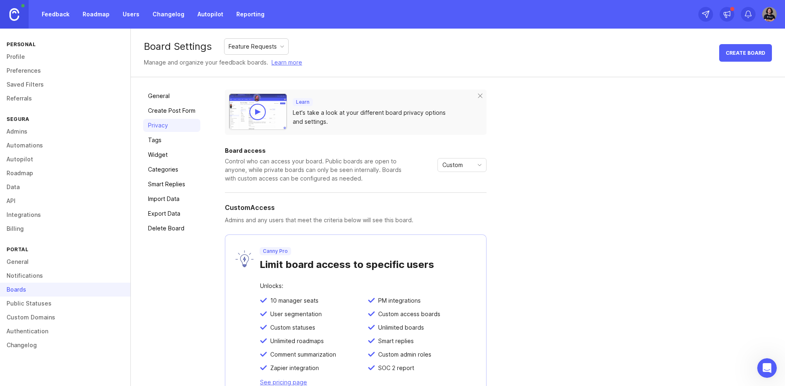
click at [472, 160] on div "Custom" at bounding box center [455, 165] width 35 height 13
click at [466, 190] on li "Public" at bounding box center [461, 194] width 48 height 13
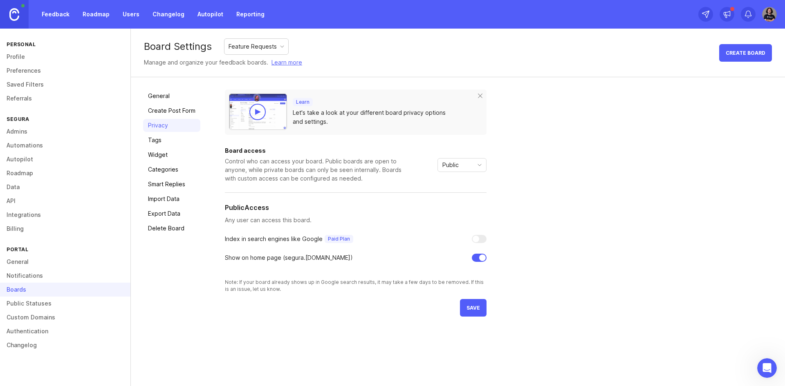
click at [479, 311] on button "save" at bounding box center [473, 308] width 27 height 18
click at [201, 14] on link "Autopilot" at bounding box center [211, 14] width 36 height 15
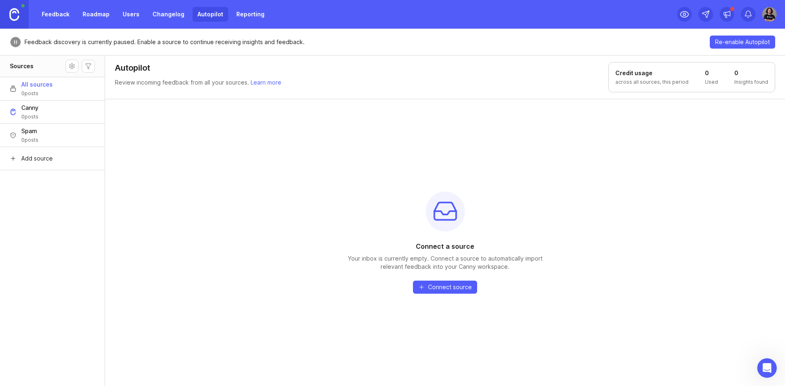
click at [61, 89] on button "All sources 0 posts" at bounding box center [52, 88] width 105 height 23
click at [70, 112] on button "Canny 0 posts" at bounding box center [52, 111] width 105 height 23
click at [65, 99] on button "All sources 0 posts" at bounding box center [52, 88] width 105 height 23
click at [60, 9] on link "Feedback" at bounding box center [56, 14] width 38 height 15
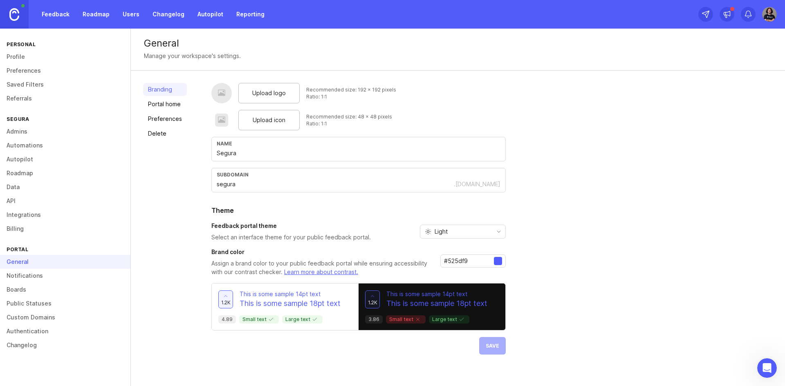
click at [48, 287] on link "Boards" at bounding box center [65, 290] width 130 height 14
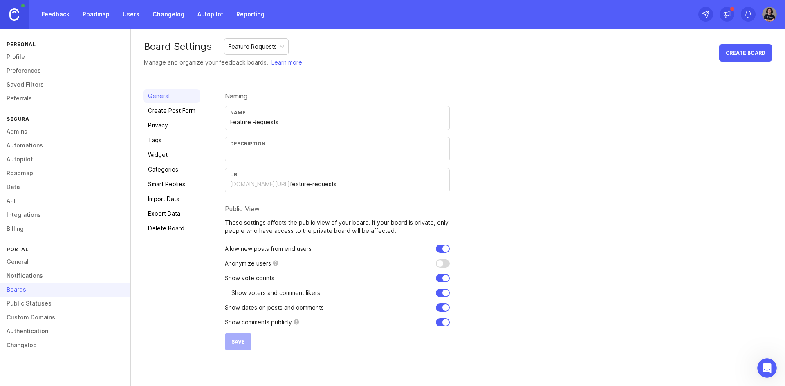
drag, startPoint x: 184, startPoint y: 118, endPoint x: 184, endPoint y: 123, distance: 5.3
click at [184, 119] on div "General Create Post Form Privacy Tags Widget Categories Smart Replies Import Da…" at bounding box center [171, 220] width 57 height 261
click at [184, 123] on link "Privacy" at bounding box center [171, 125] width 57 height 13
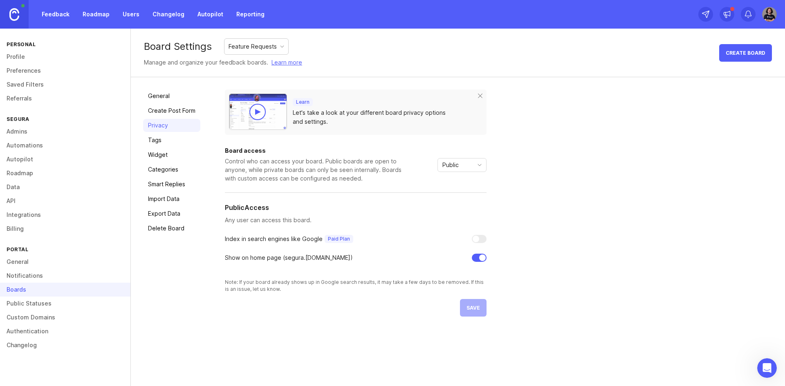
click at [473, 157] on div "Board access Control who can access your board. Public boards are open to anyon…" at bounding box center [356, 165] width 262 height 35
click at [475, 163] on icon "toggle icon" at bounding box center [479, 165] width 13 height 7
click at [471, 180] on li "Private" at bounding box center [461, 180] width 48 height 13
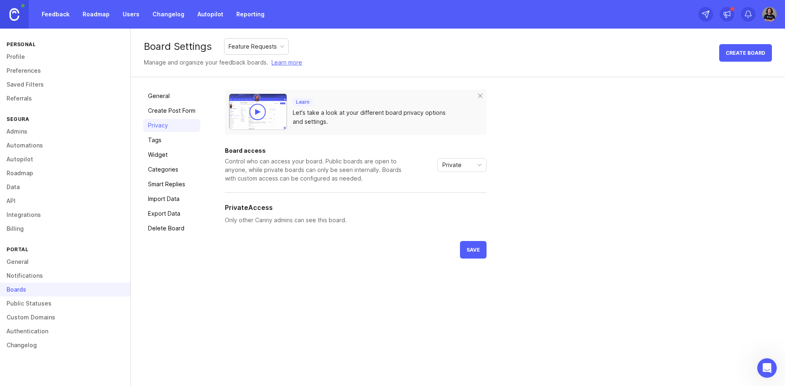
click at [475, 249] on span "save" at bounding box center [472, 250] width 13 height 6
click at [34, 59] on link "Profile" at bounding box center [65, 57] width 130 height 14
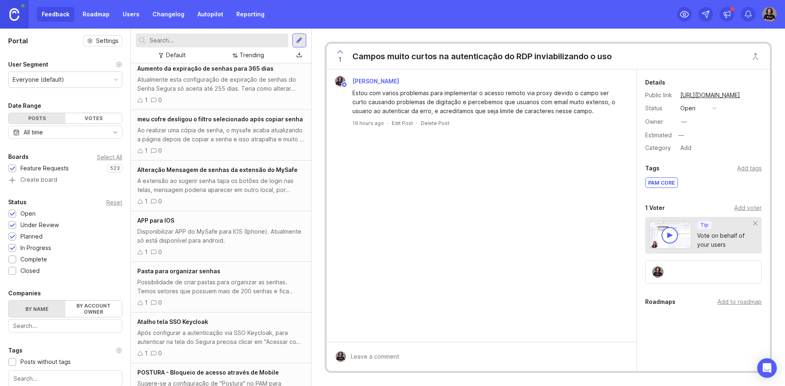
scroll to position [21, 0]
